Goal: Task Accomplishment & Management: Use online tool/utility

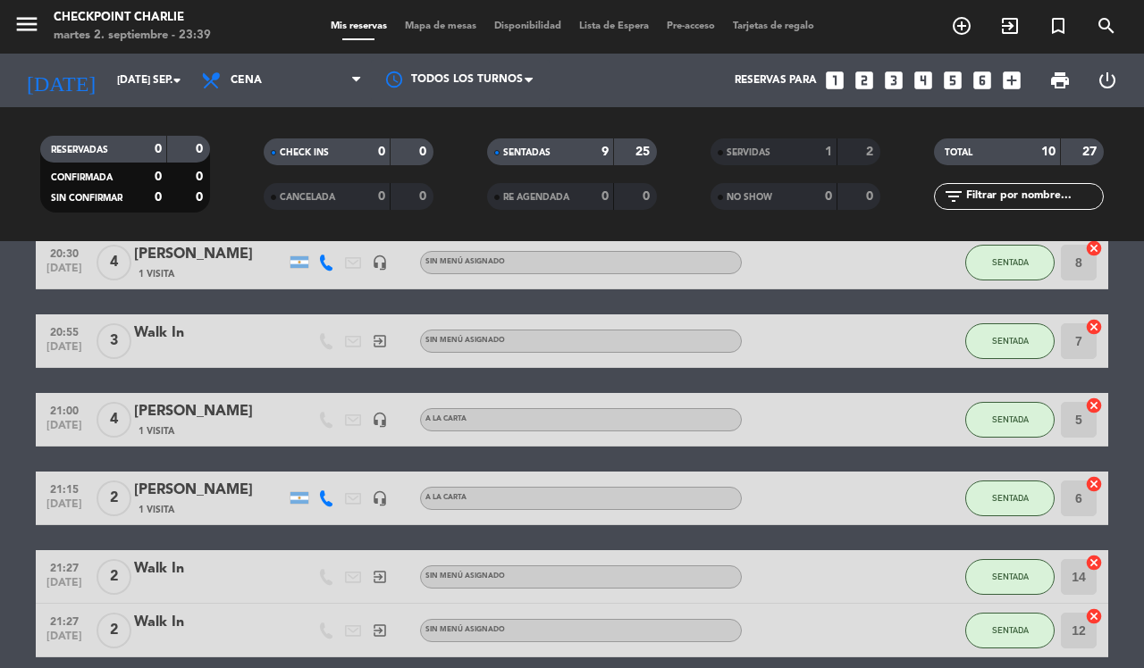
scroll to position [112, 0]
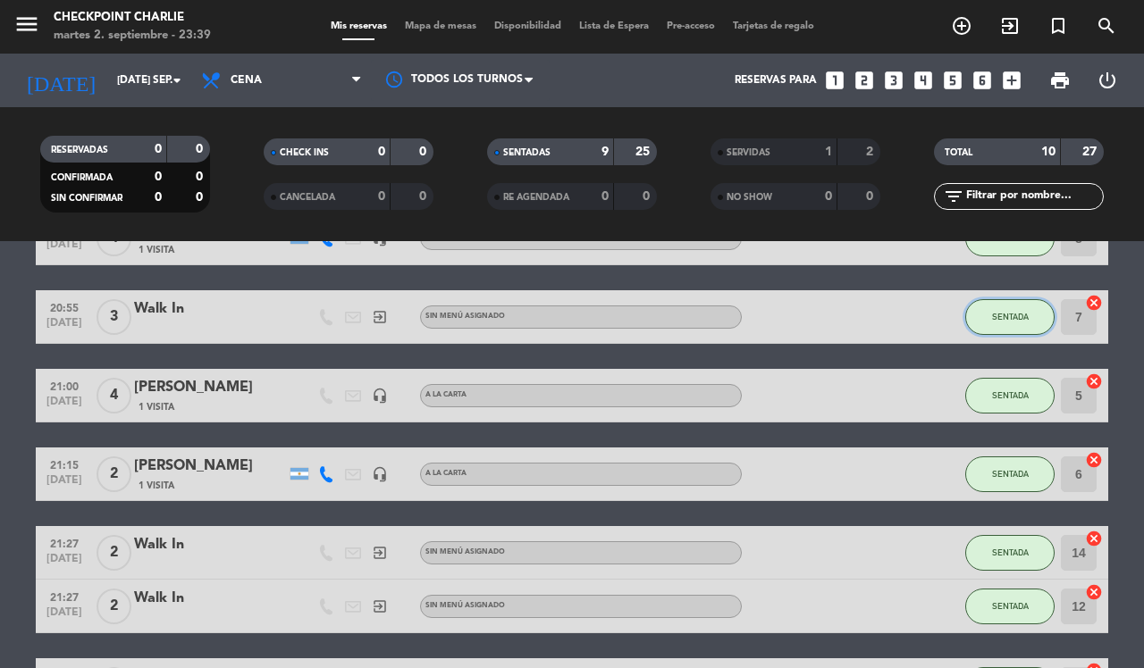
click at [1007, 322] on span "SENTADA" at bounding box center [1010, 317] width 37 height 10
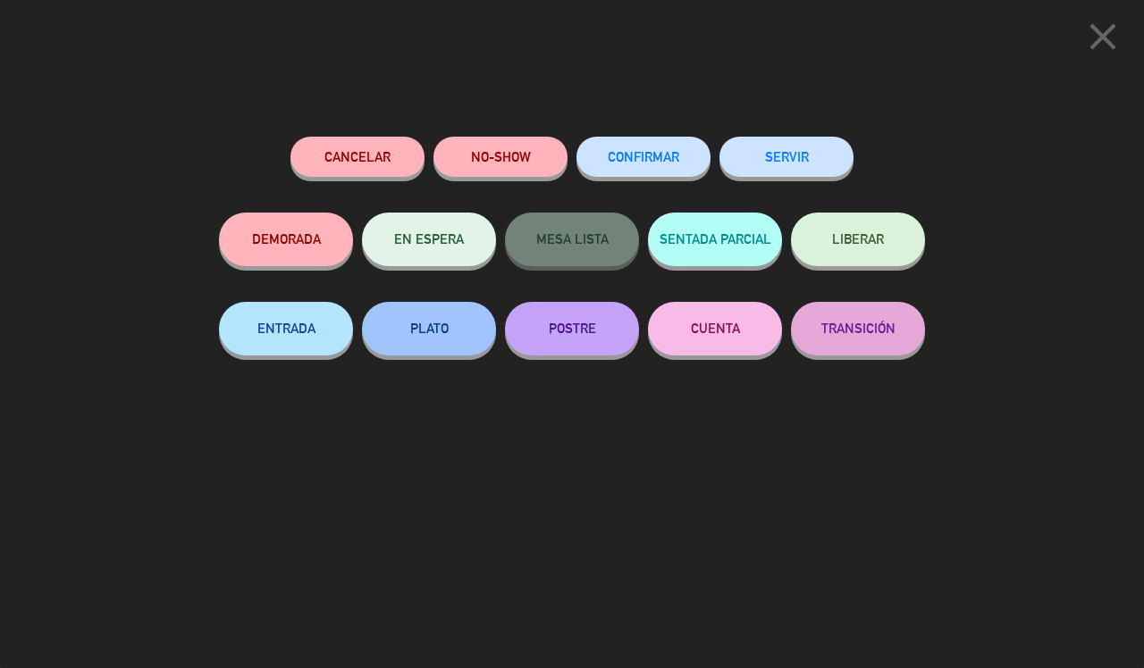
click at [809, 166] on button "SERVIR" at bounding box center [786, 157] width 134 height 40
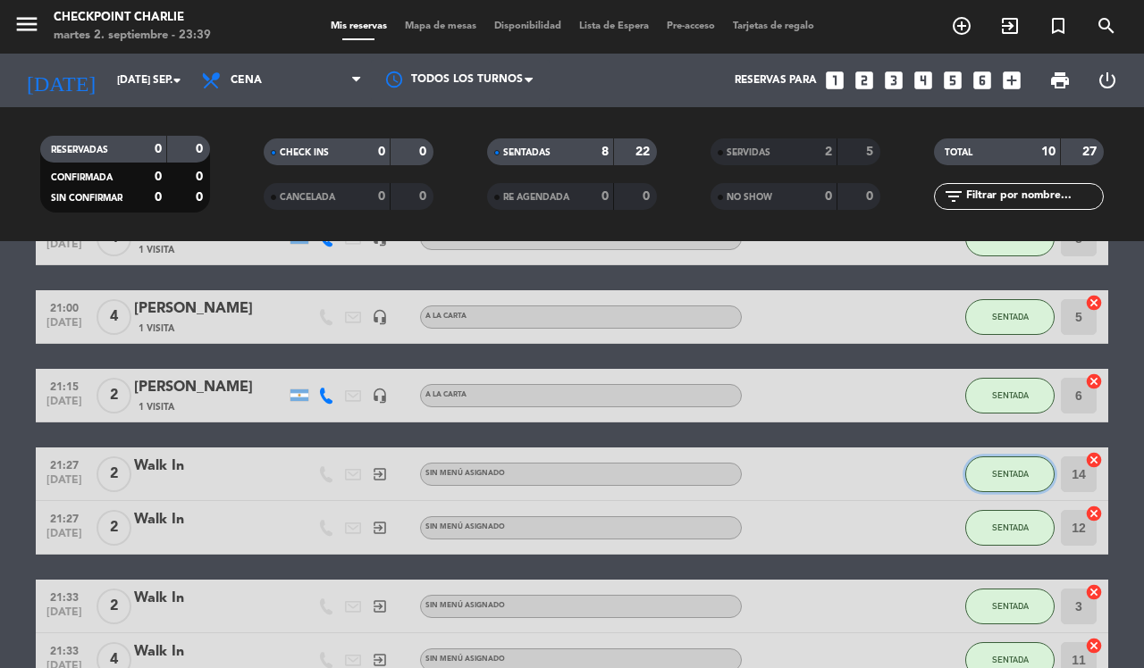
click at [997, 479] on span "SENTADA" at bounding box center [1010, 474] width 37 height 10
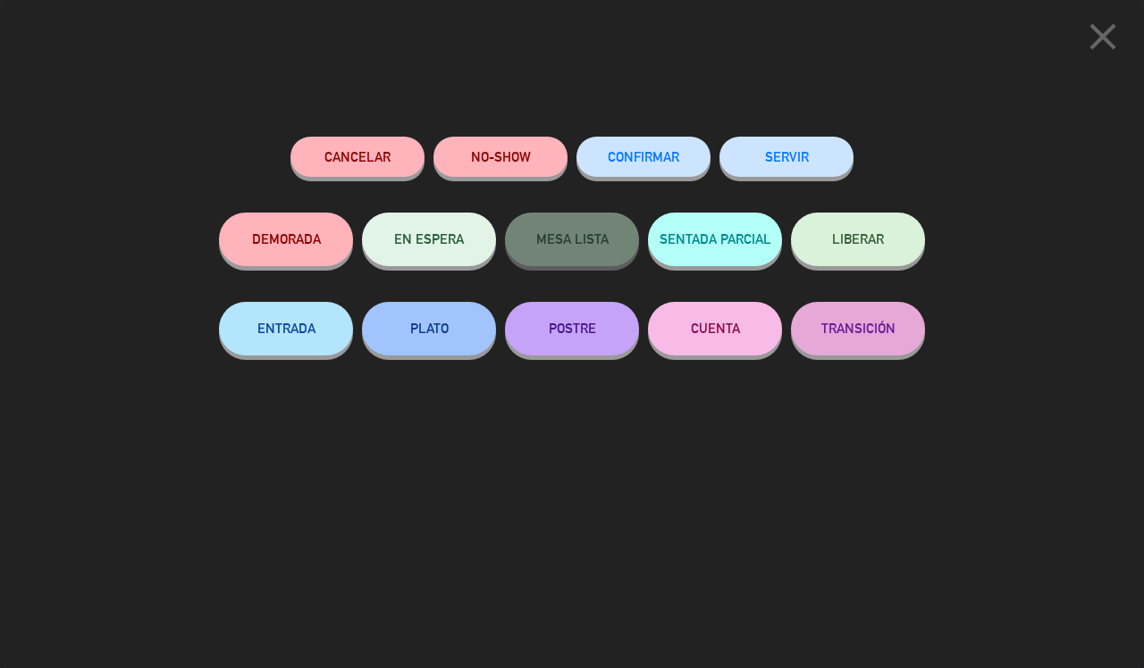
click at [803, 157] on button "SERVIR" at bounding box center [786, 157] width 134 height 40
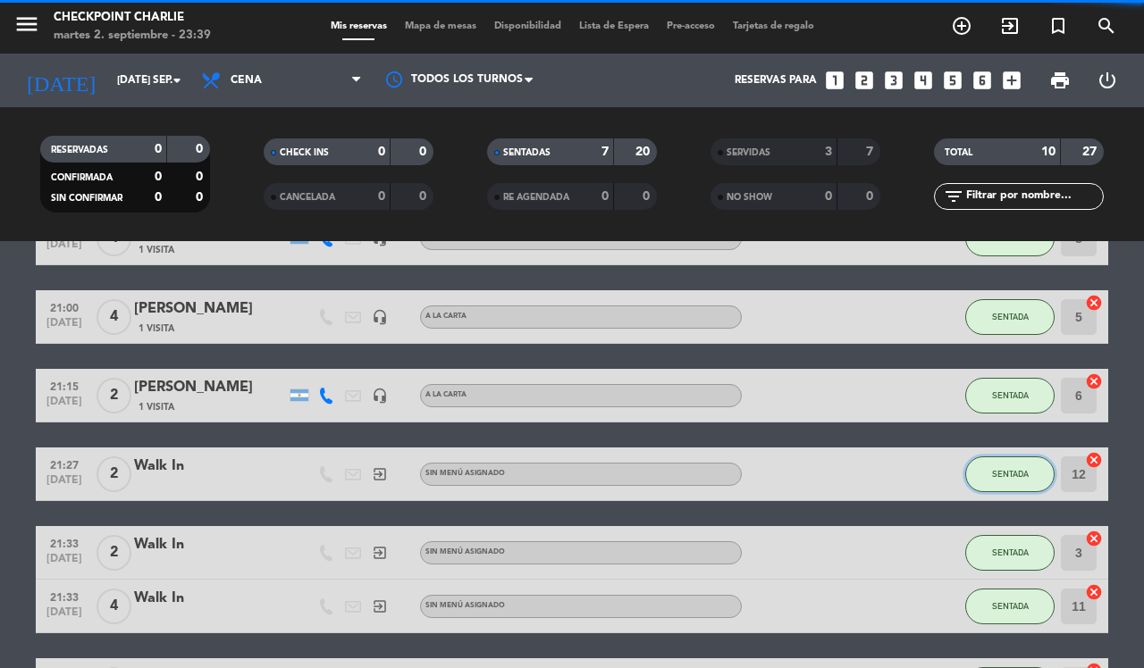
click at [992, 474] on span "SENTADA" at bounding box center [1010, 474] width 37 height 10
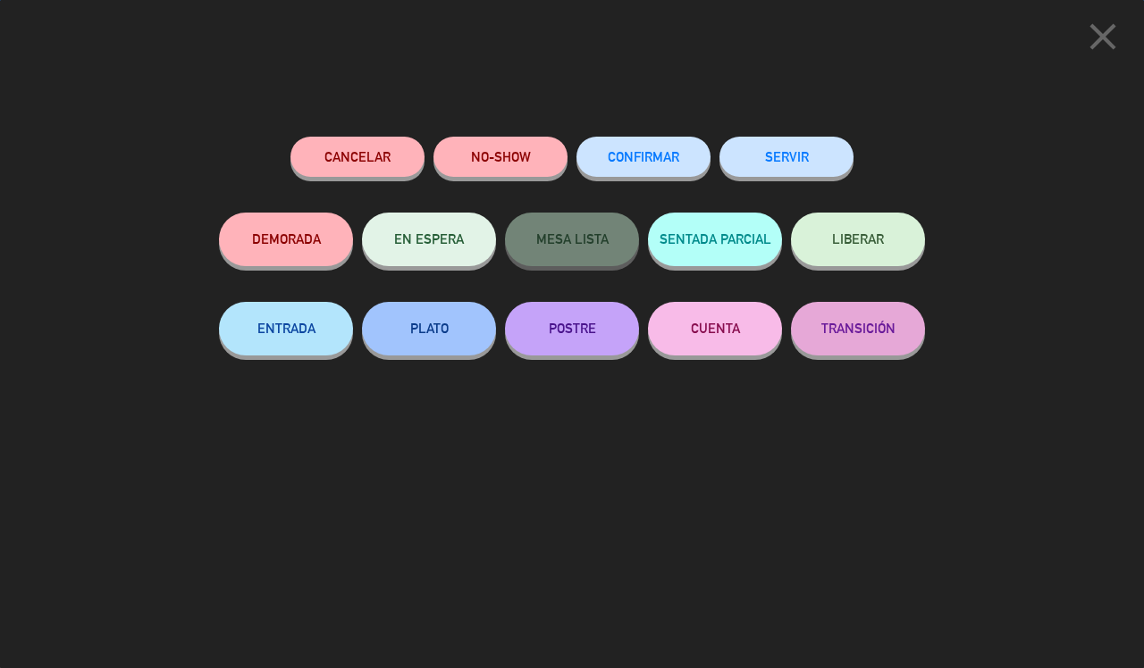
click at [822, 153] on button "SERVIR" at bounding box center [786, 157] width 134 height 40
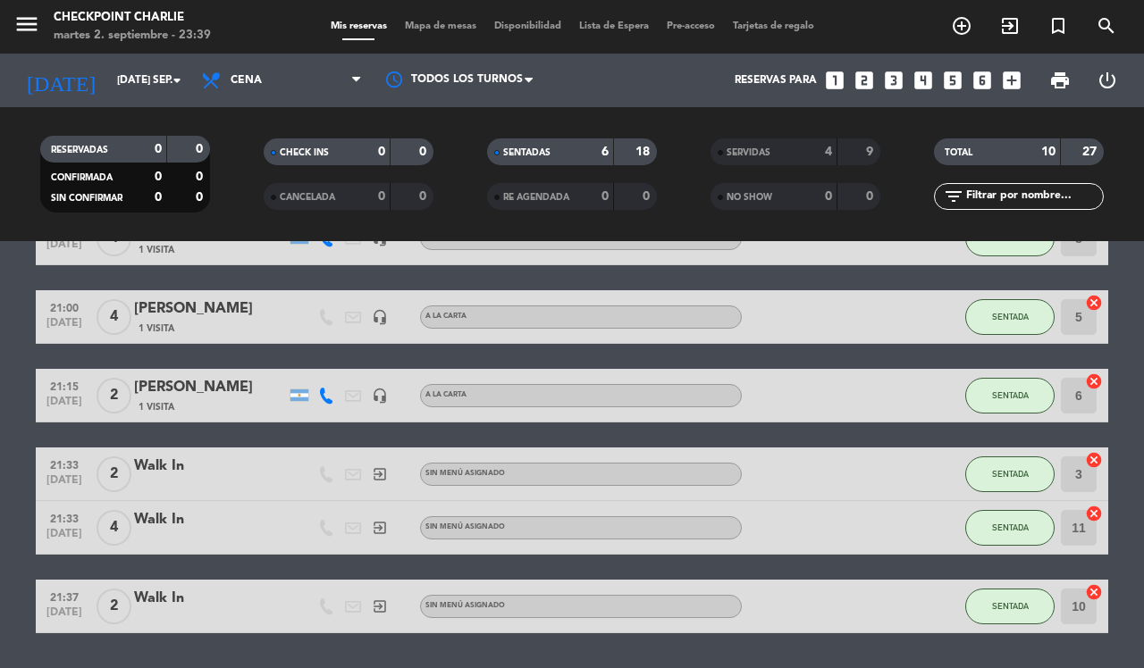
scroll to position [165, 0]
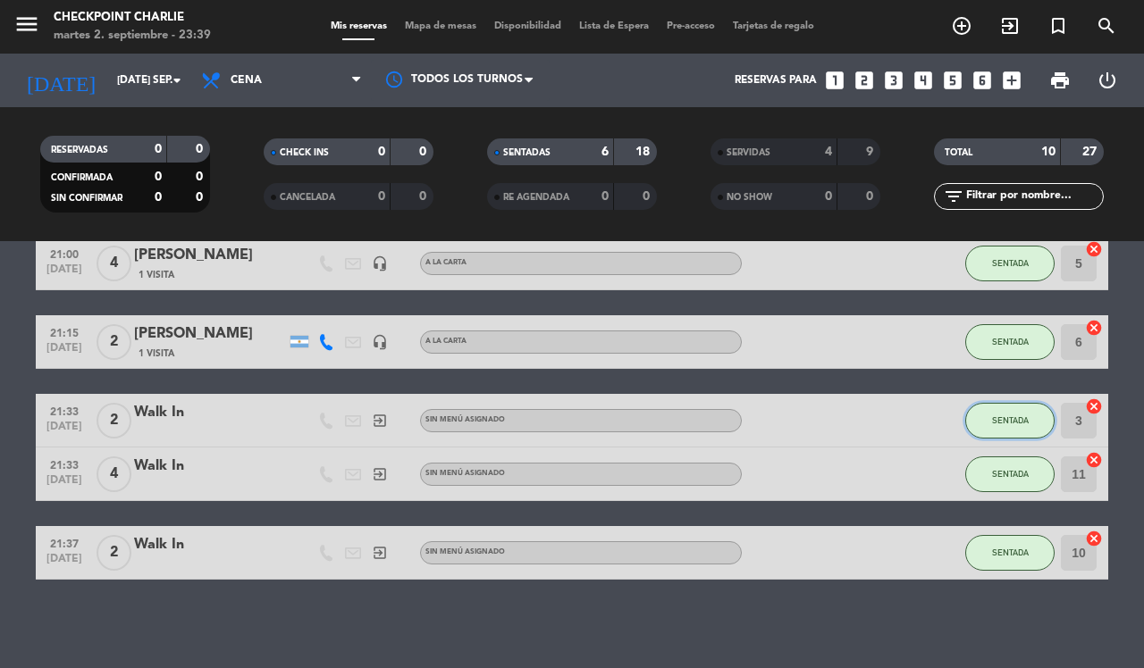
click at [1005, 416] on span "SENTADA" at bounding box center [1010, 421] width 37 height 10
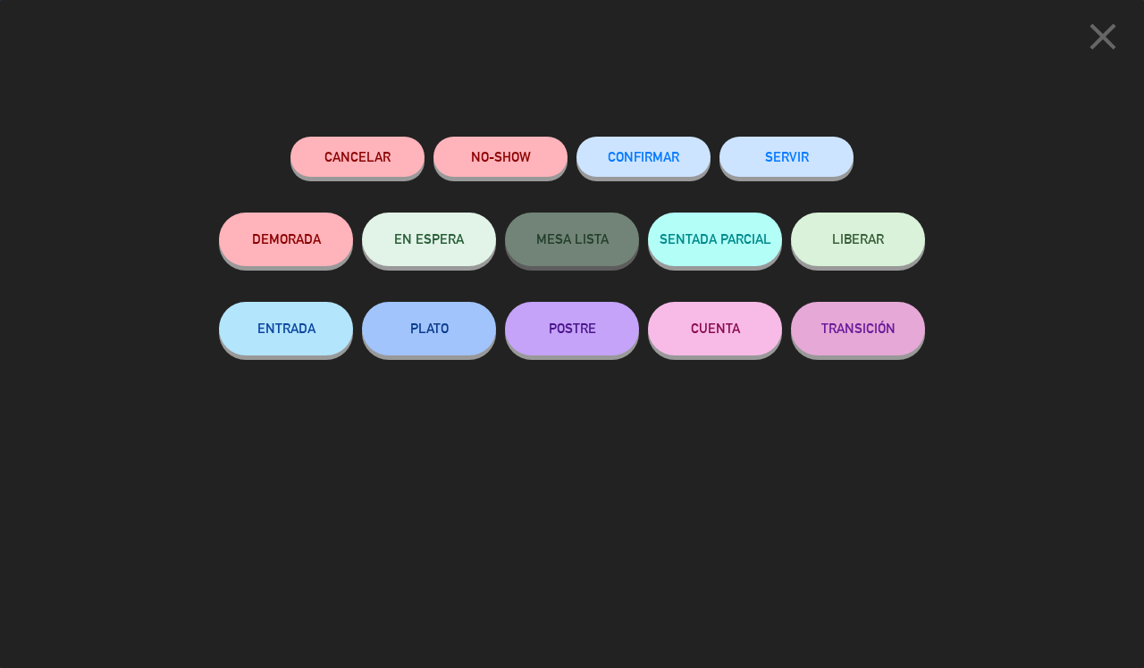
click at [813, 156] on button "SERVIR" at bounding box center [786, 157] width 134 height 40
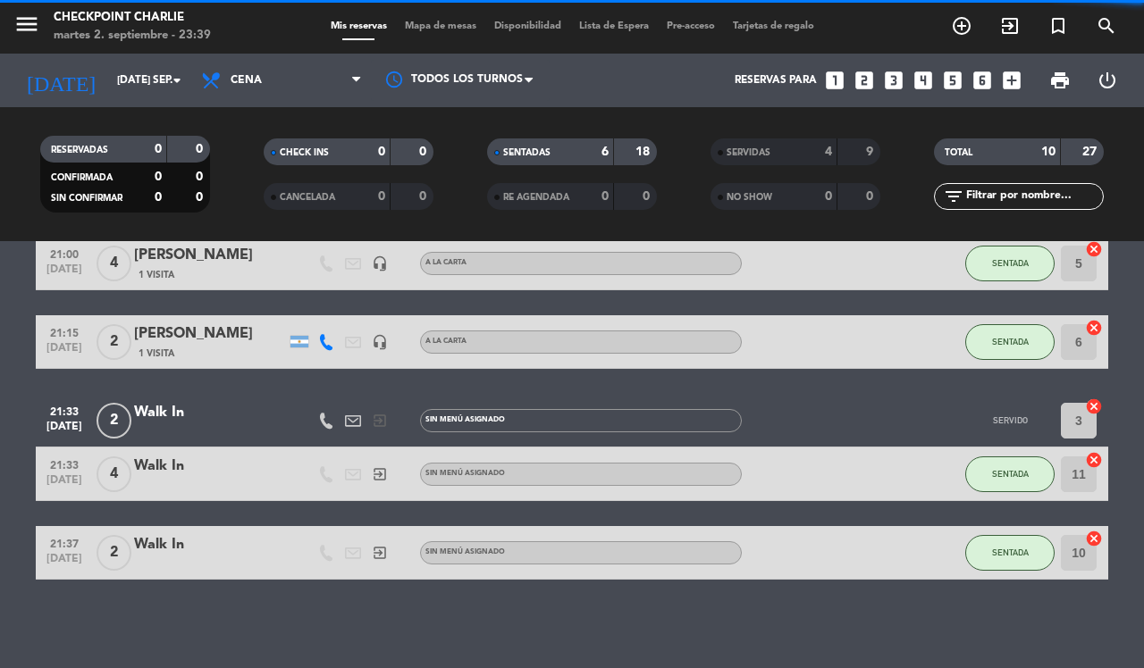
scroll to position [112, 0]
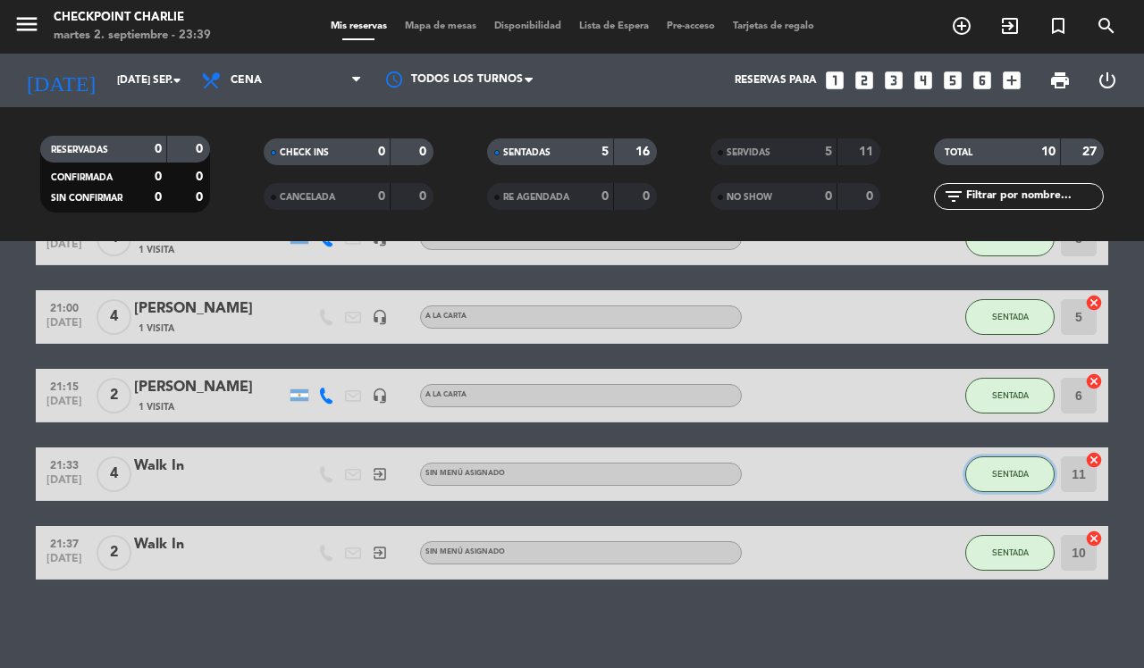
click at [1010, 475] on span "SENTADA" at bounding box center [1010, 474] width 37 height 10
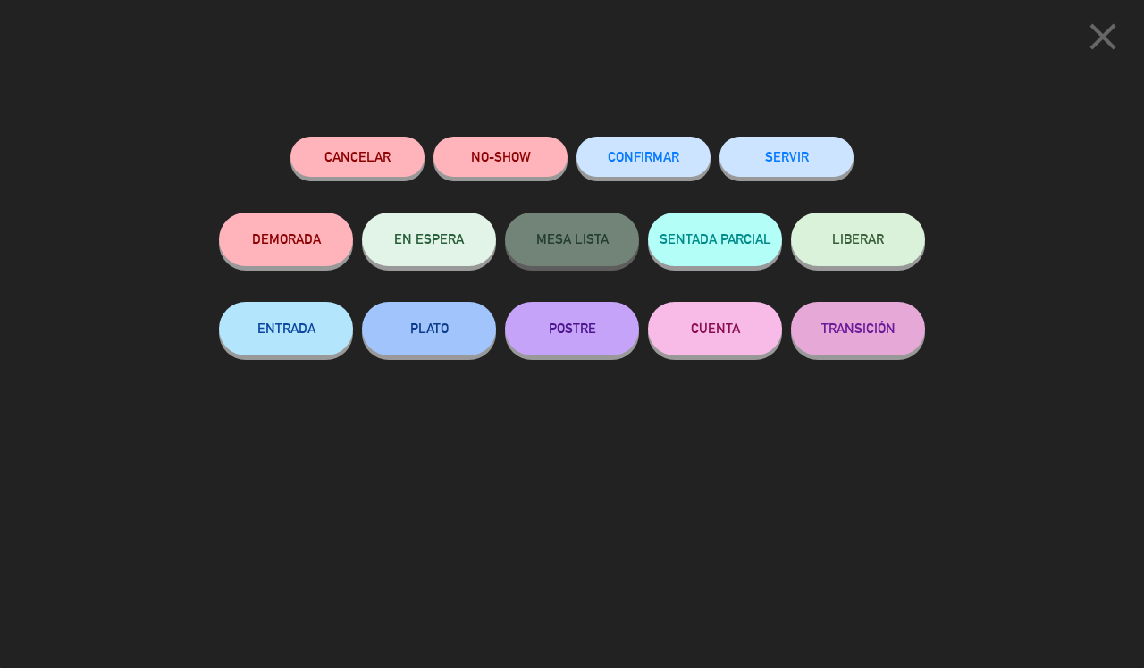
click at [773, 162] on button "SERVIR" at bounding box center [786, 157] width 134 height 40
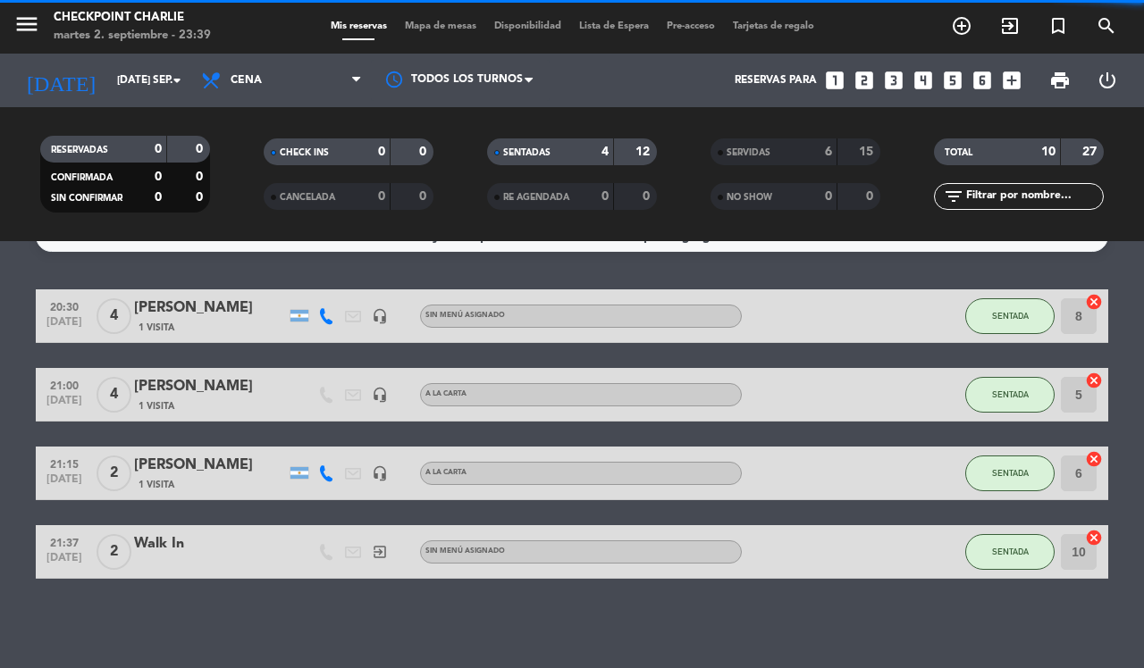
scroll to position [33, 0]
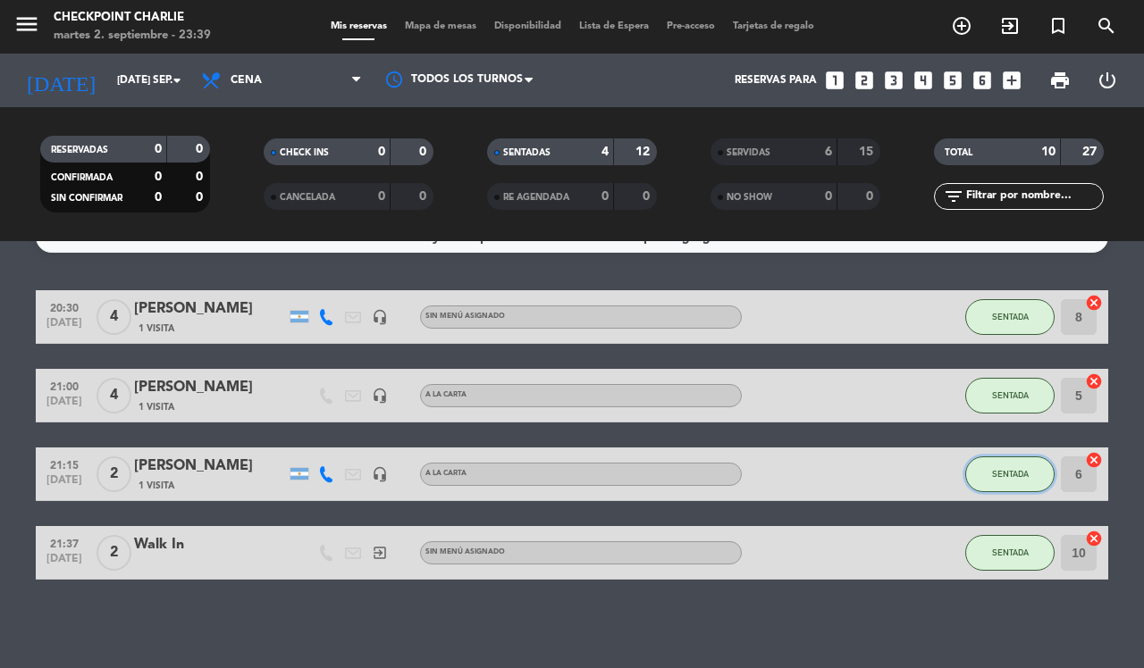
click at [993, 475] on span "SENTADA" at bounding box center [1010, 474] width 37 height 10
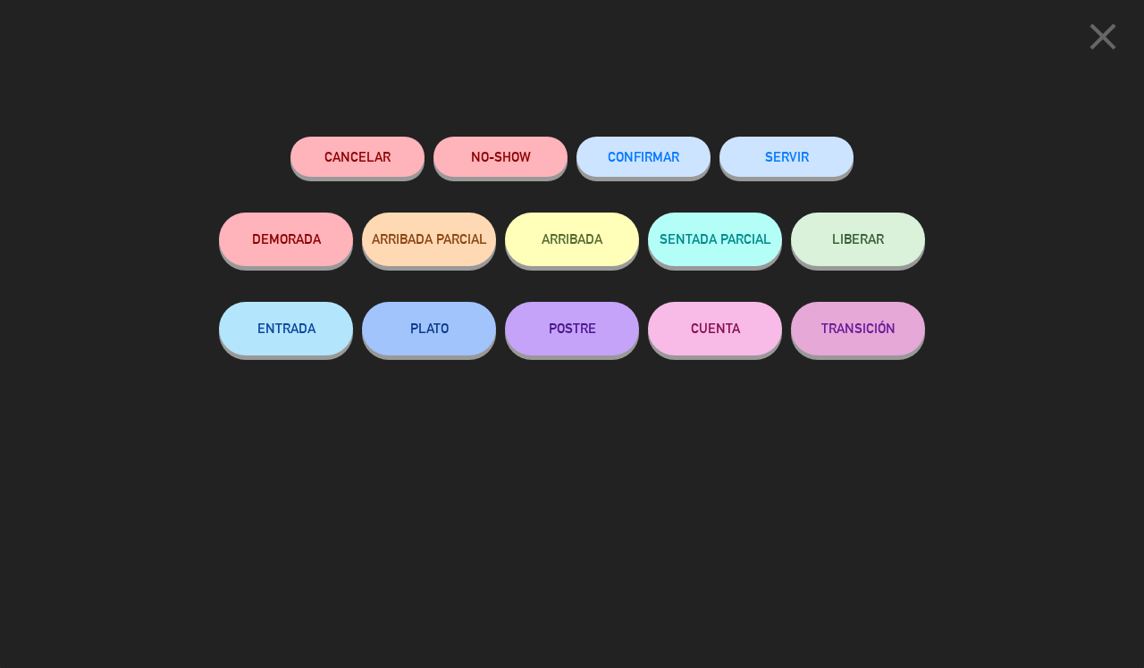
click at [1078, 46] on button "close" at bounding box center [1102, 39] width 55 height 53
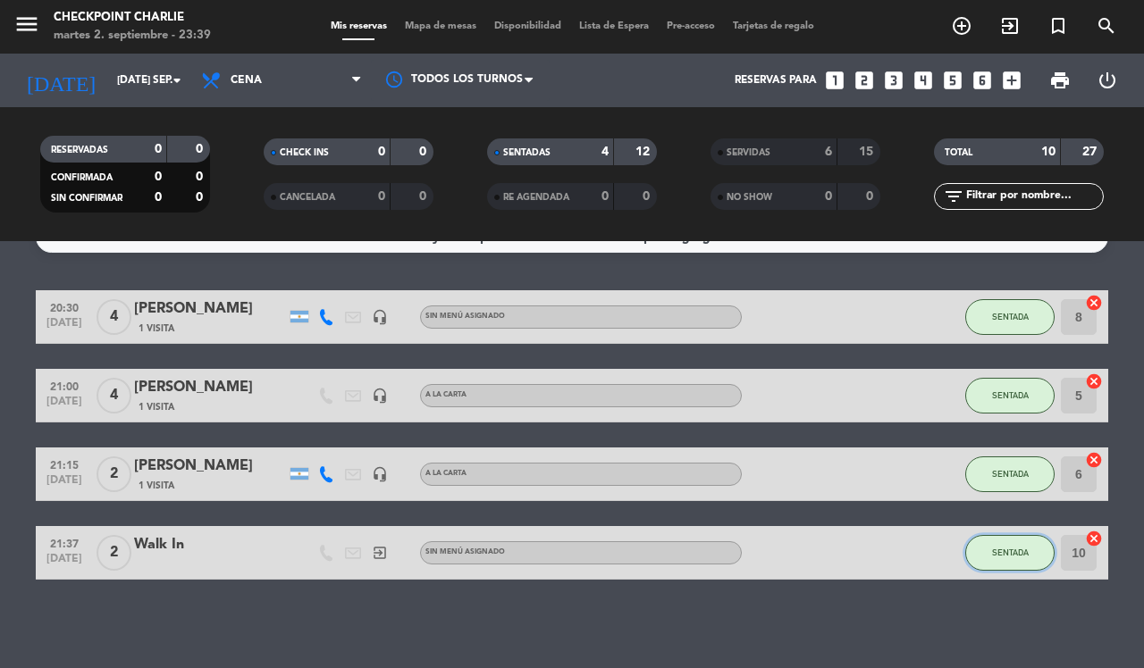
click at [975, 538] on button "SENTADA" at bounding box center [1009, 553] width 89 height 36
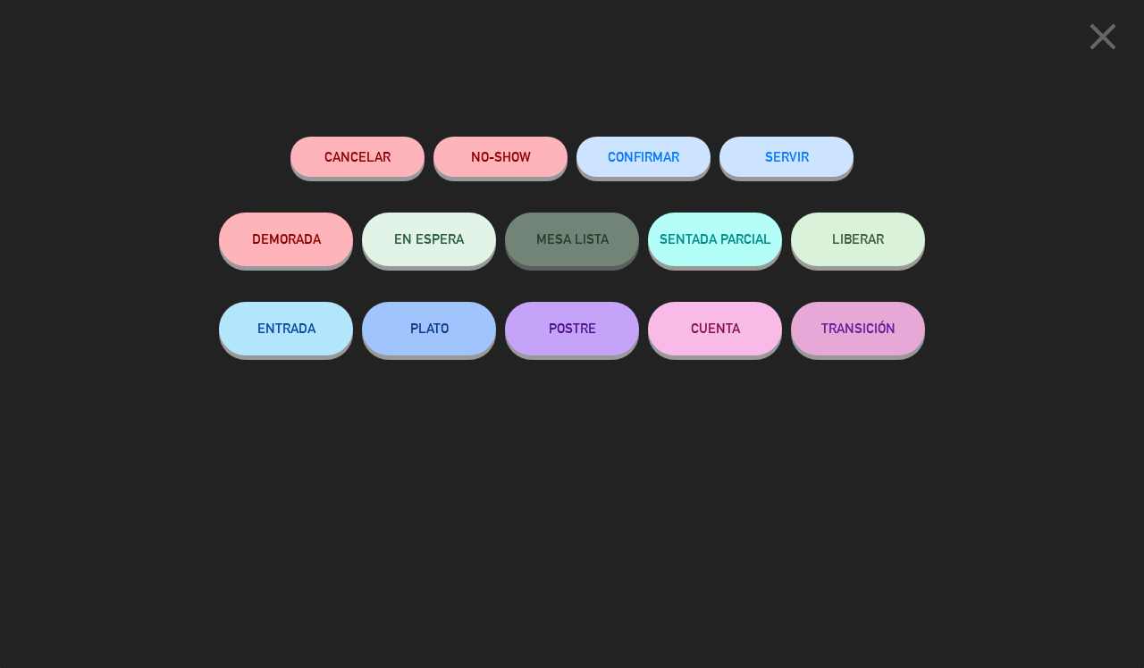
click at [769, 167] on button "SERVIR" at bounding box center [786, 157] width 134 height 40
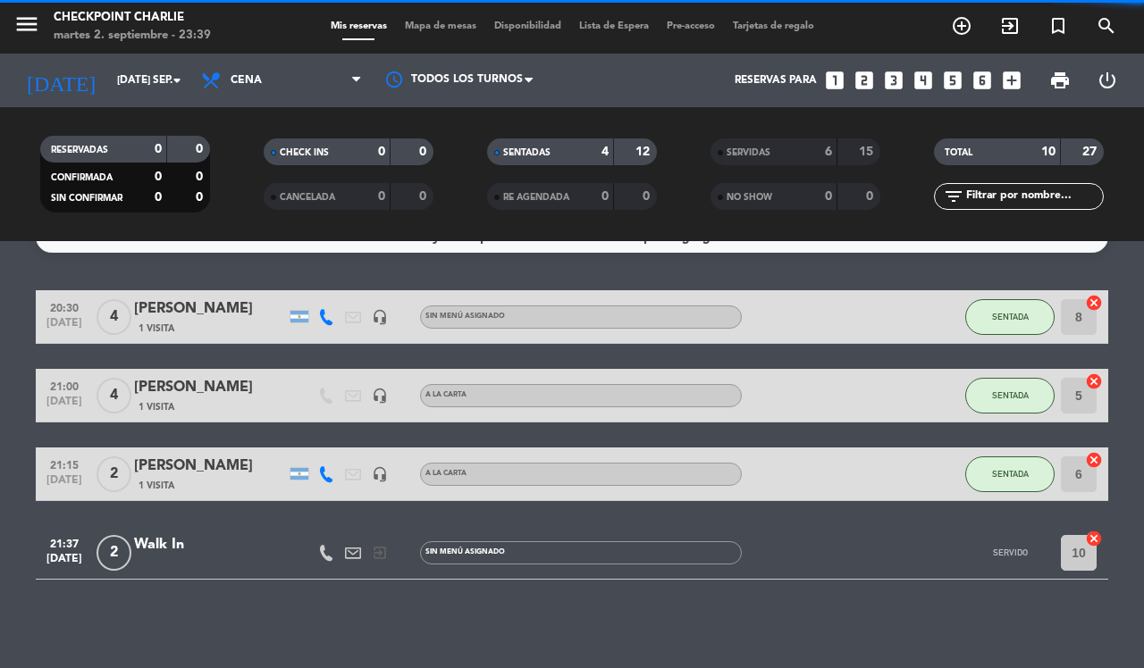
scroll to position [0, 0]
